Goal: Transaction & Acquisition: Purchase product/service

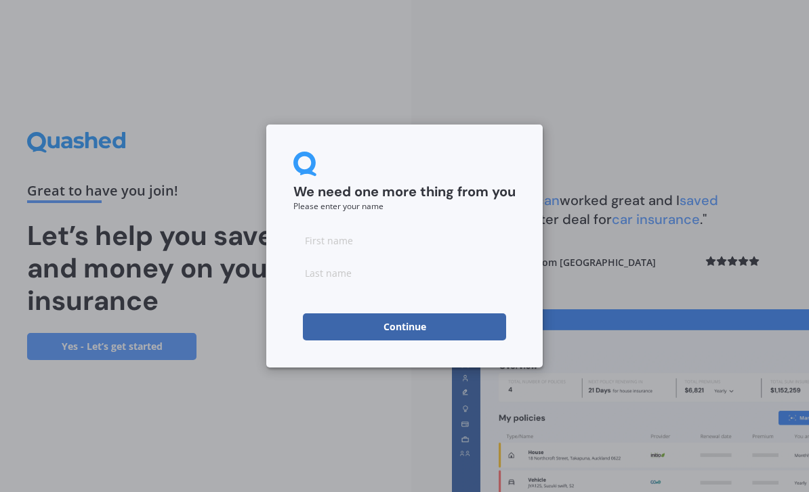
click at [382, 238] on input at bounding box center [404, 240] width 222 height 27
type input "[PERSON_NAME]"
click at [377, 278] on input at bounding box center [404, 272] width 222 height 27
click at [102, 488] on div "We need one more thing from you Please enter your name [PERSON_NAME] Continue" at bounding box center [404, 246] width 809 height 492
click at [354, 275] on input "Penn" at bounding box center [404, 272] width 222 height 27
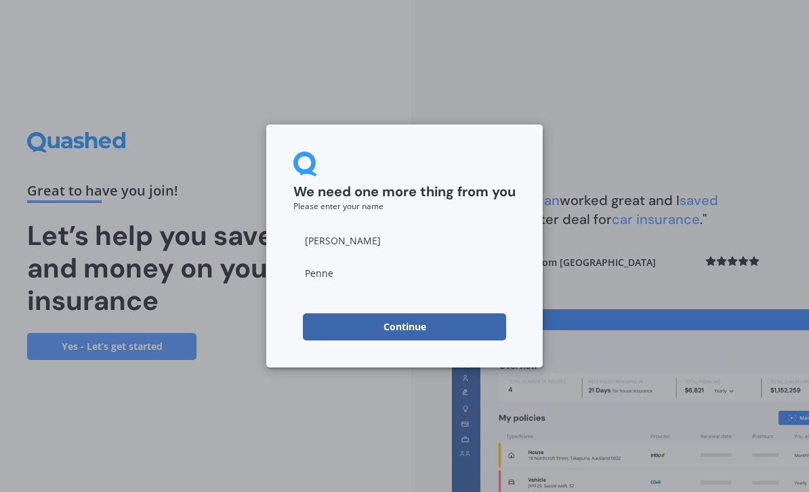
type input "Penney"
click at [396, 329] on button "Continue" at bounding box center [404, 327] width 203 height 27
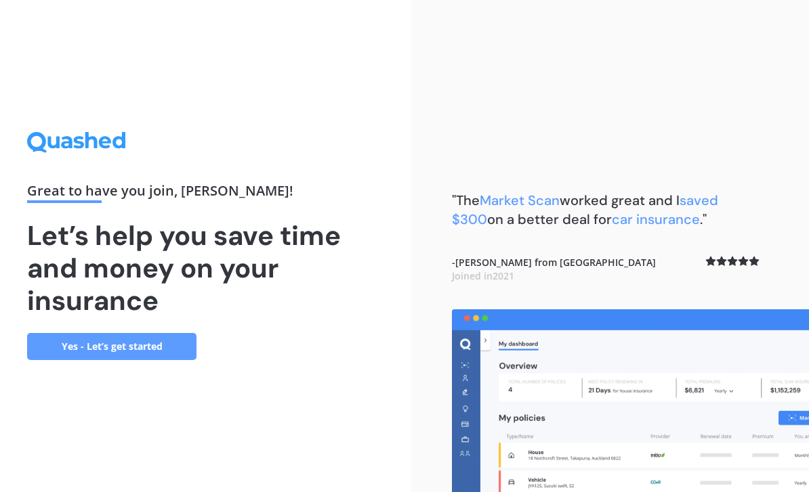
scroll to position [43, 0]
click at [129, 333] on link "Yes - Let’s get started" at bounding box center [111, 346] width 169 height 27
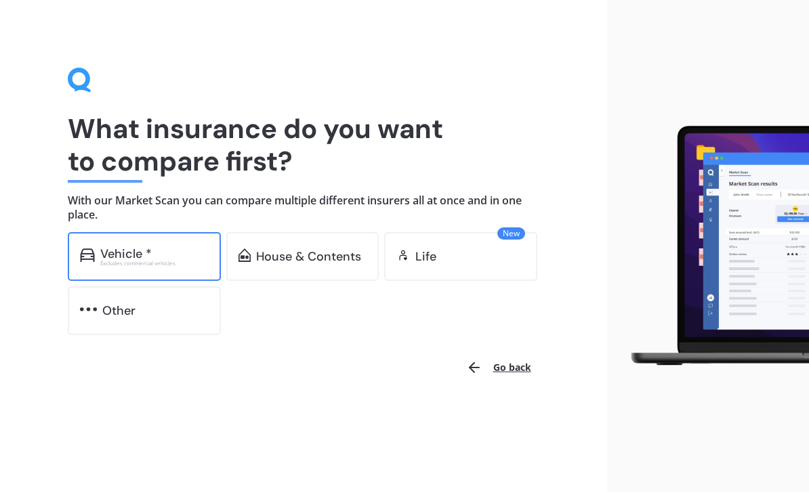
click at [134, 257] on div "Vehicle *" at bounding box center [125, 254] width 51 height 14
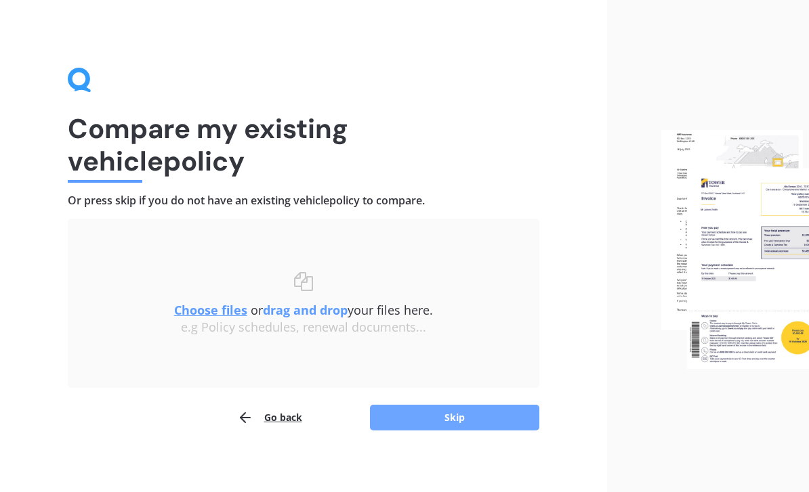
click at [463, 416] on button "Skip" at bounding box center [454, 418] width 169 height 26
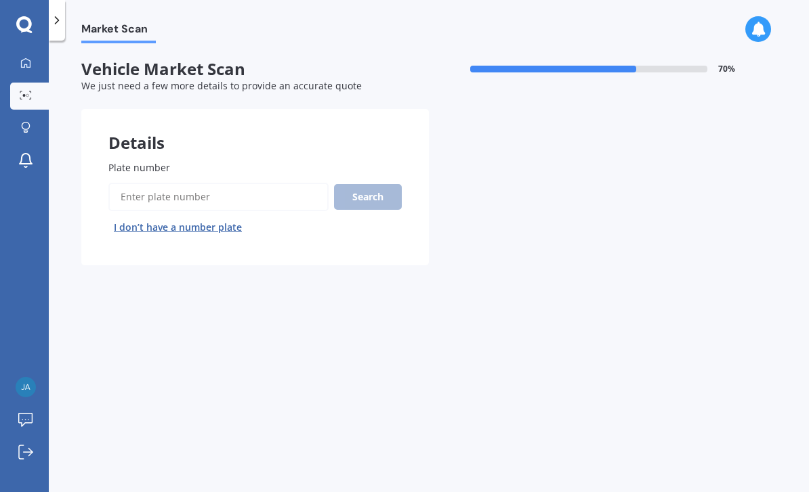
click at [209, 226] on button "I don’t have a number plate" at bounding box center [177, 228] width 139 height 22
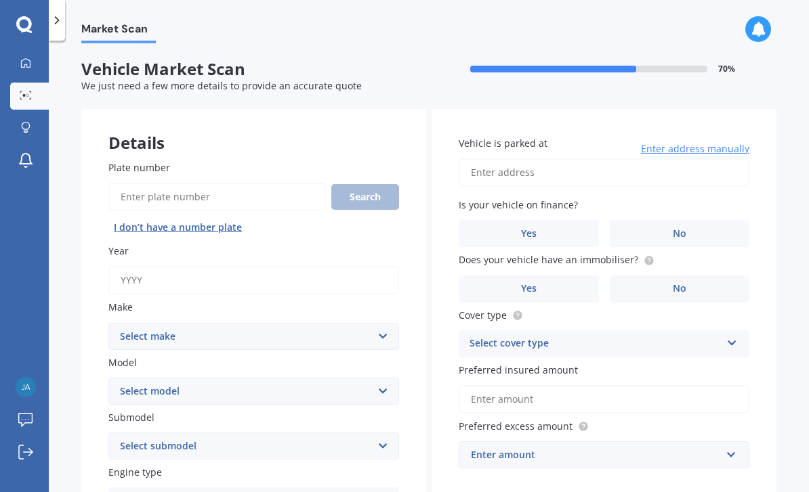
click at [198, 276] on input "Year" at bounding box center [253, 280] width 291 height 28
type input "2008"
click at [381, 330] on select "Select make AC ALFA ROMEO ASTON MARTIN AUDI AUSTIN BEDFORD Bentley BMW BYD CADI…" at bounding box center [253, 336] width 291 height 27
select select "TOYOTA"
click at [382, 388] on select "Select model 4 Runner 86 [PERSON_NAME] Alphard Altezza Aqua Aristo Aurion Auris…" at bounding box center [253, 391] width 291 height 27
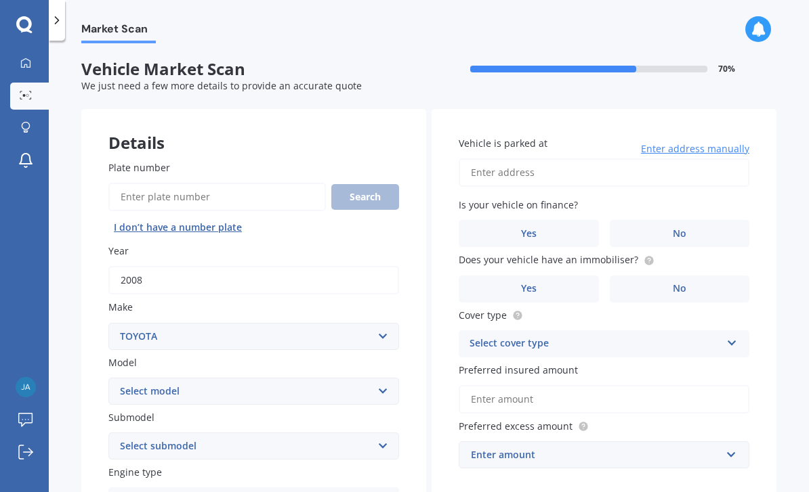
select select "YARIS"
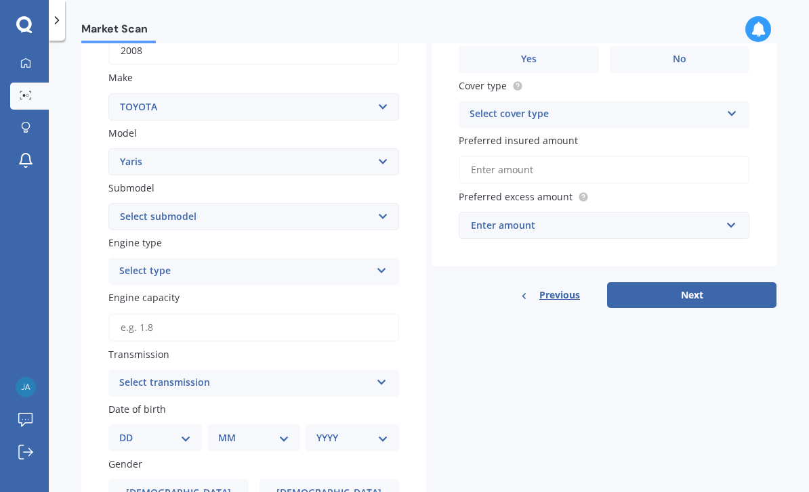
scroll to position [260, 0]
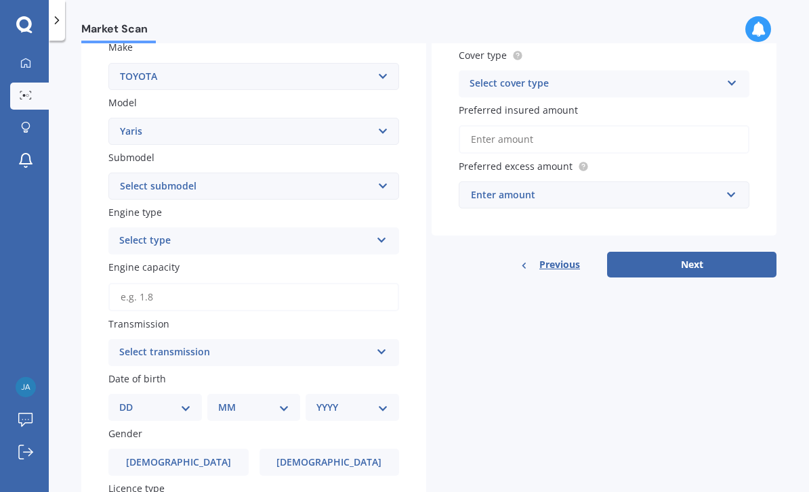
click at [385, 233] on icon at bounding box center [382, 237] width 12 height 9
click at [362, 263] on div "Petrol" at bounding box center [253, 267] width 289 height 24
click at [221, 293] on input "Engine capacity" at bounding box center [253, 297] width 291 height 28
type input "1.5"
click at [377, 345] on icon at bounding box center [382, 349] width 12 height 9
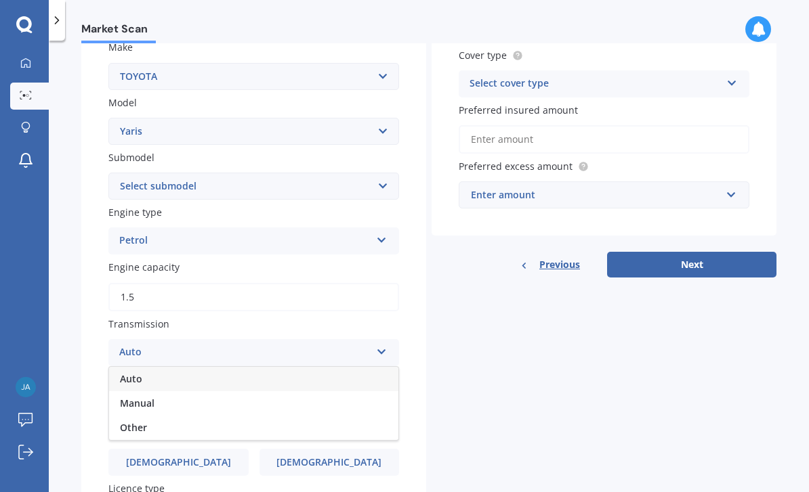
click at [273, 367] on div "Auto" at bounding box center [253, 379] width 289 height 24
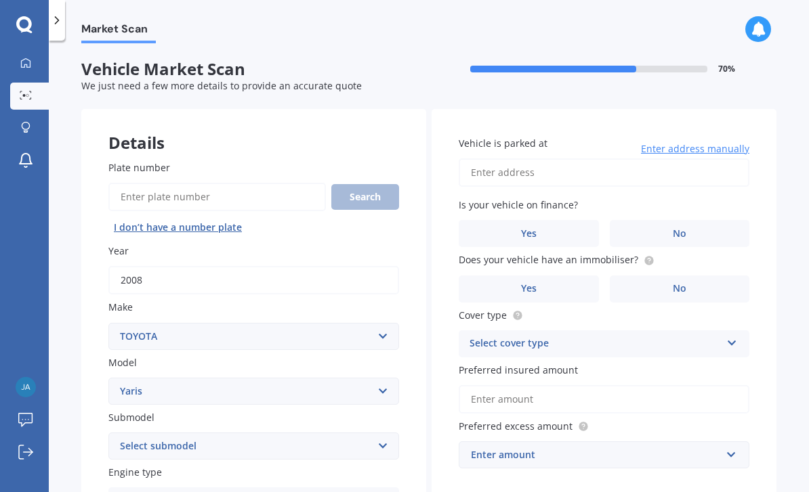
scroll to position [0, 0]
